Goal: Transaction & Acquisition: Purchase product/service

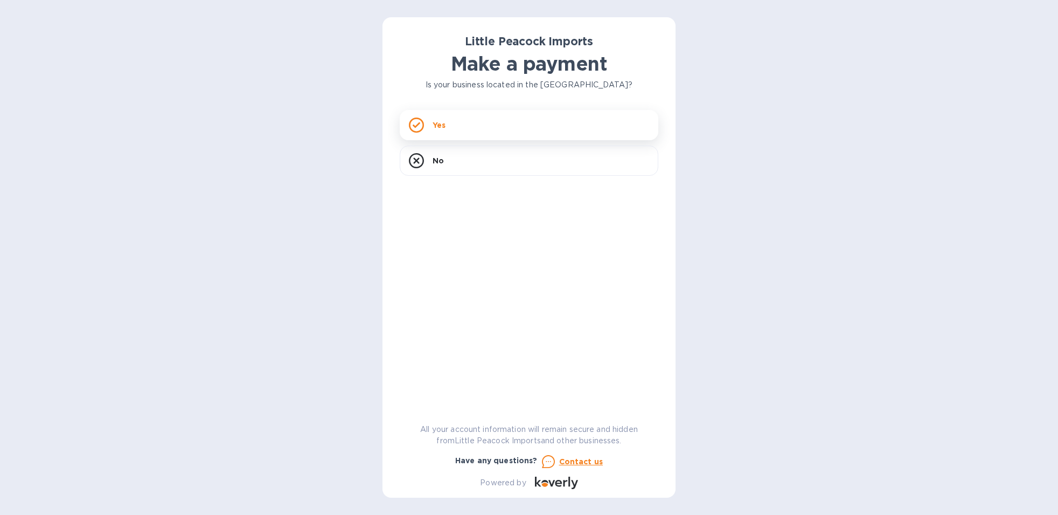
click at [479, 118] on div "Yes" at bounding box center [529, 125] width 259 height 30
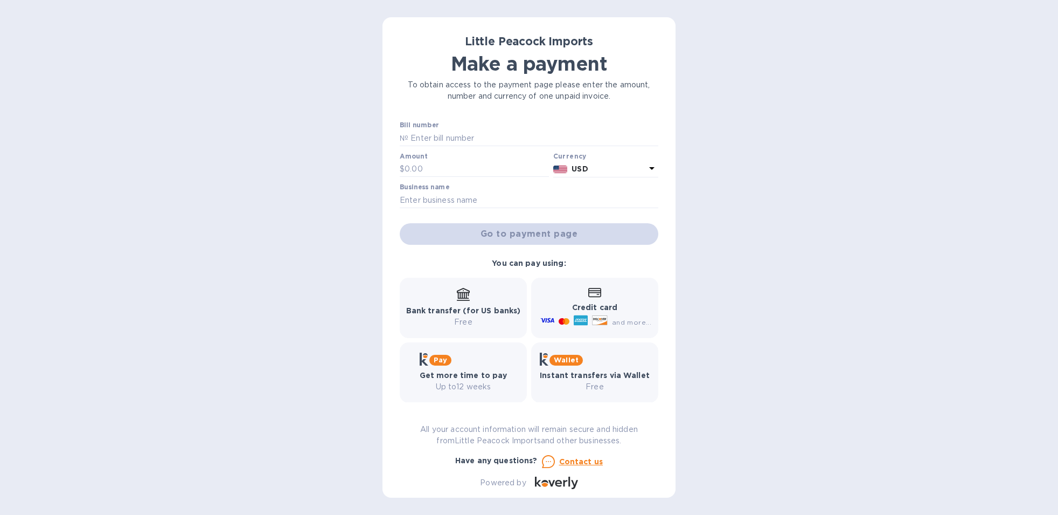
click at [398, 137] on div "Little Peacock Imports Make a payment To obtain access to the payment page plea…" at bounding box center [529, 257] width 293 height 480
click at [407, 135] on p "№" at bounding box center [404, 138] width 9 height 11
click at [409, 141] on input "text" at bounding box center [534, 138] width 250 height 16
paste input "LP2507306"
type input "LP2507306"
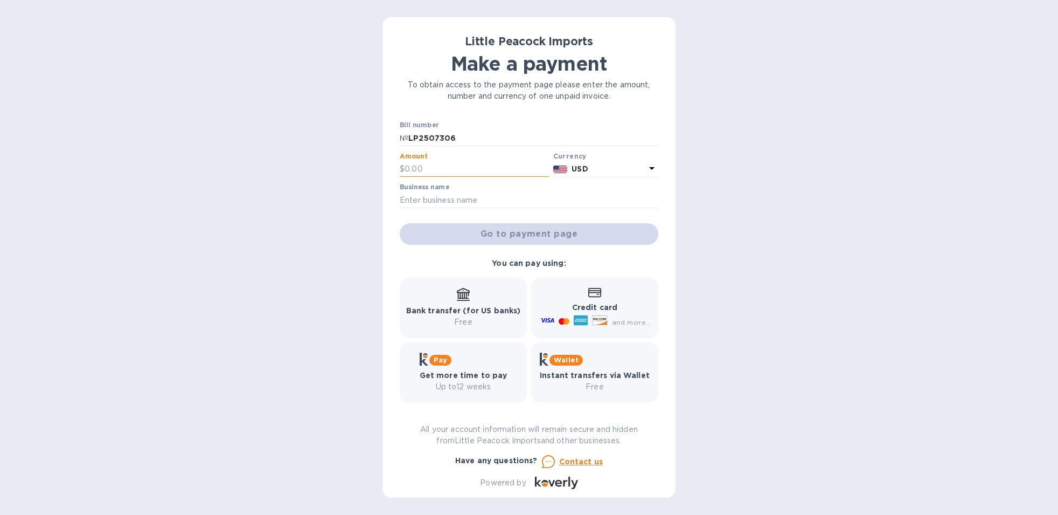
click at [417, 168] on input "text" at bounding box center [477, 169] width 144 height 16
type input "976"
click at [433, 198] on input "text" at bounding box center [529, 200] width 259 height 16
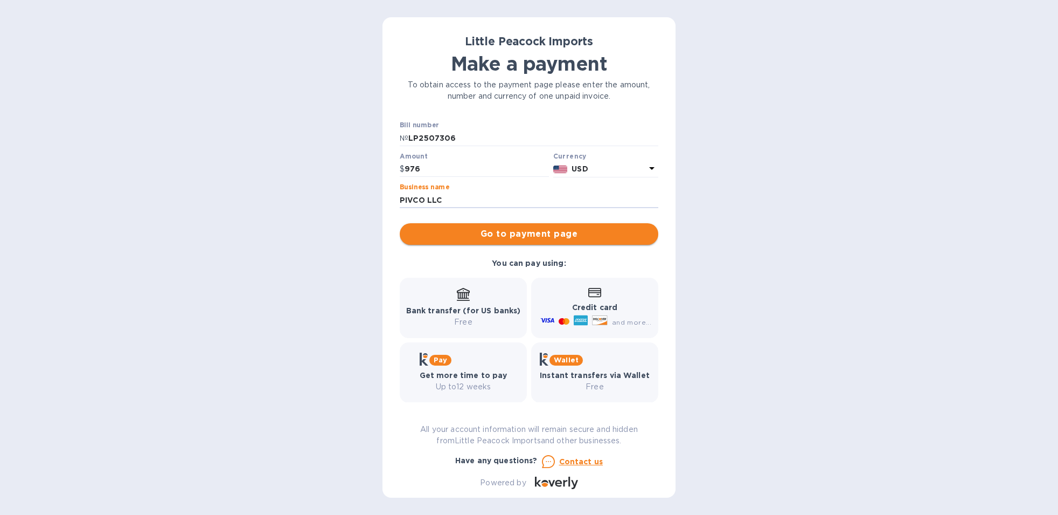
type input "PIVCO LLC"
click at [520, 235] on span "Go to payment page" at bounding box center [529, 233] width 241 height 13
